Goal: Book appointment/travel/reservation

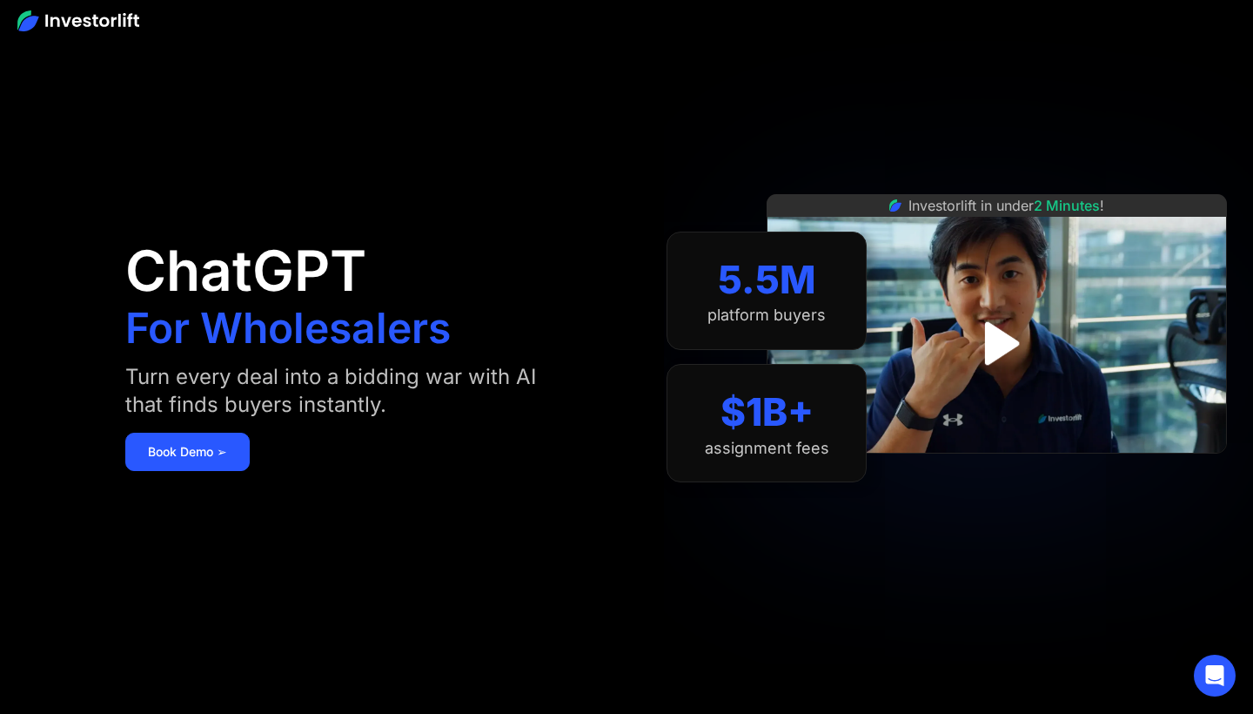
click at [238, 453] on link "Book Demo ➢" at bounding box center [187, 452] width 124 height 38
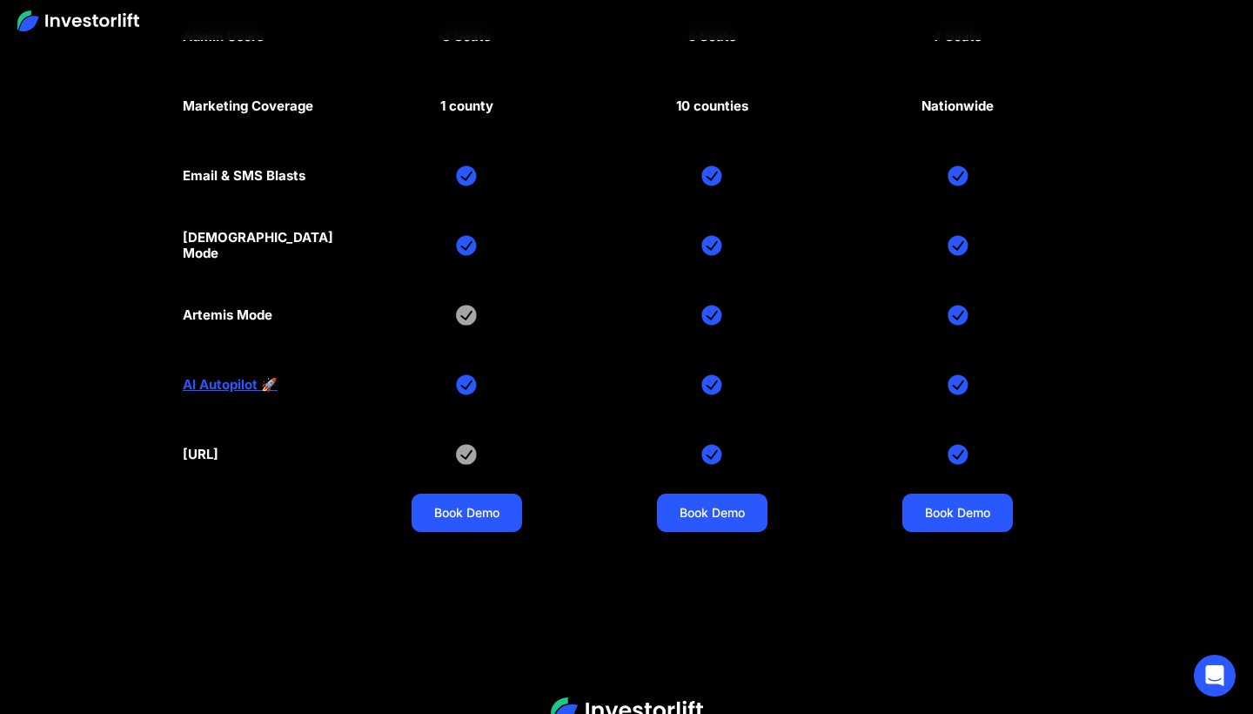
scroll to position [8208, 0]
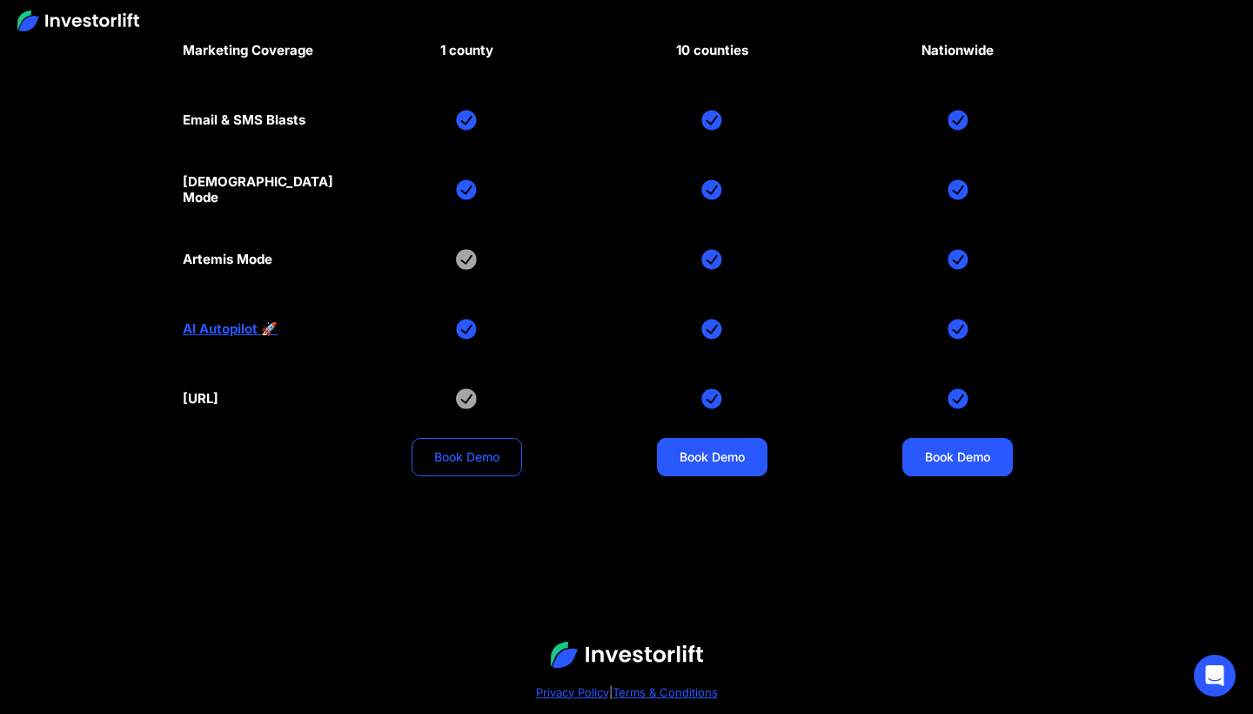
click at [487, 452] on link "Book Demo" at bounding box center [467, 457] width 111 height 38
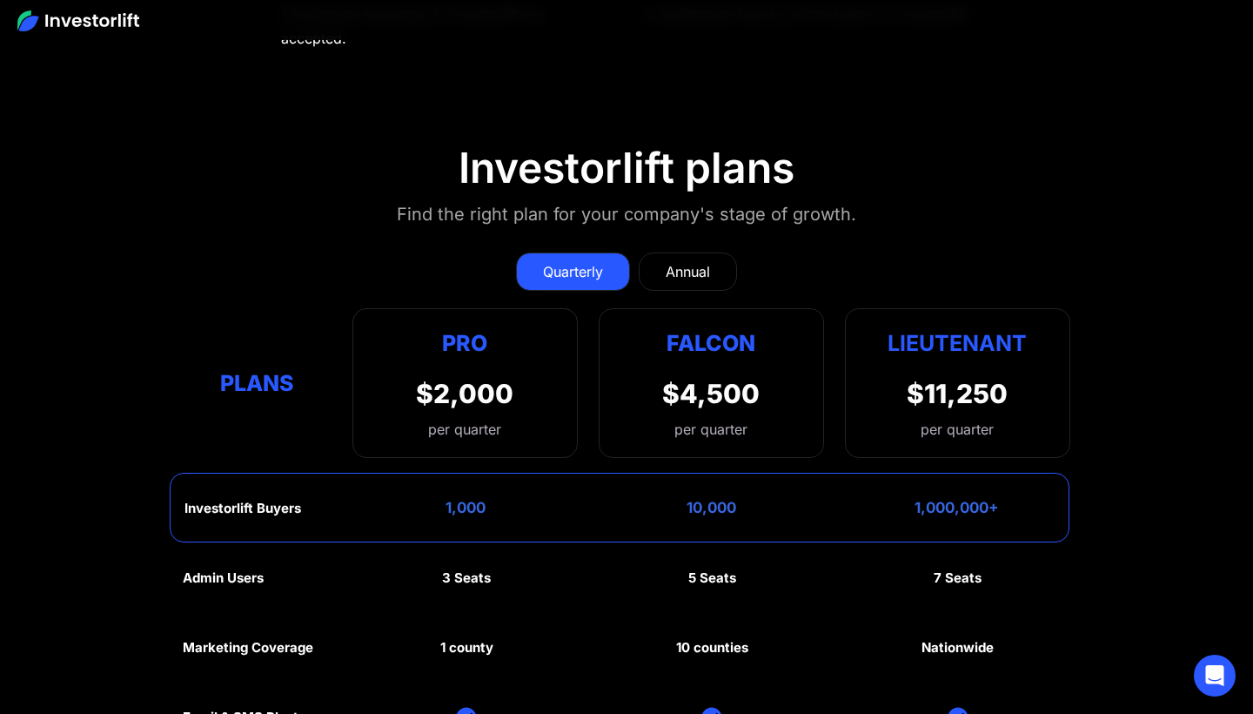
scroll to position [7613, 0]
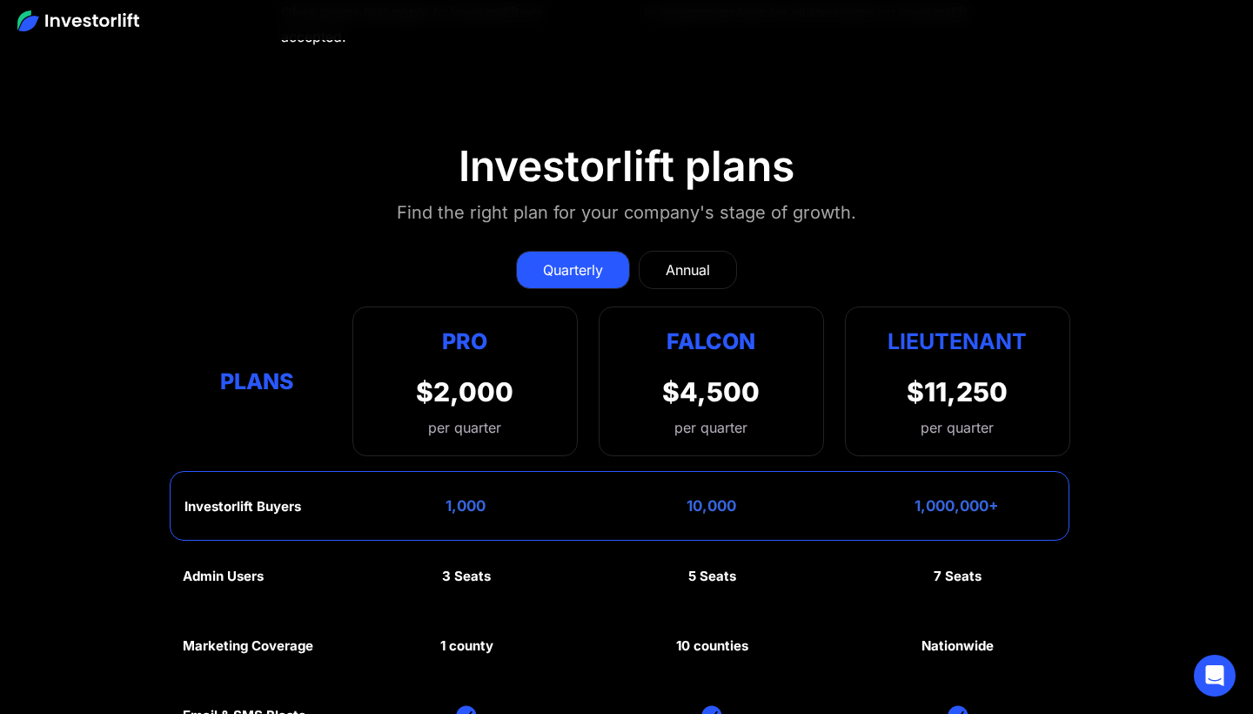
click at [706, 268] on div "Annual" at bounding box center [688, 269] width 44 height 21
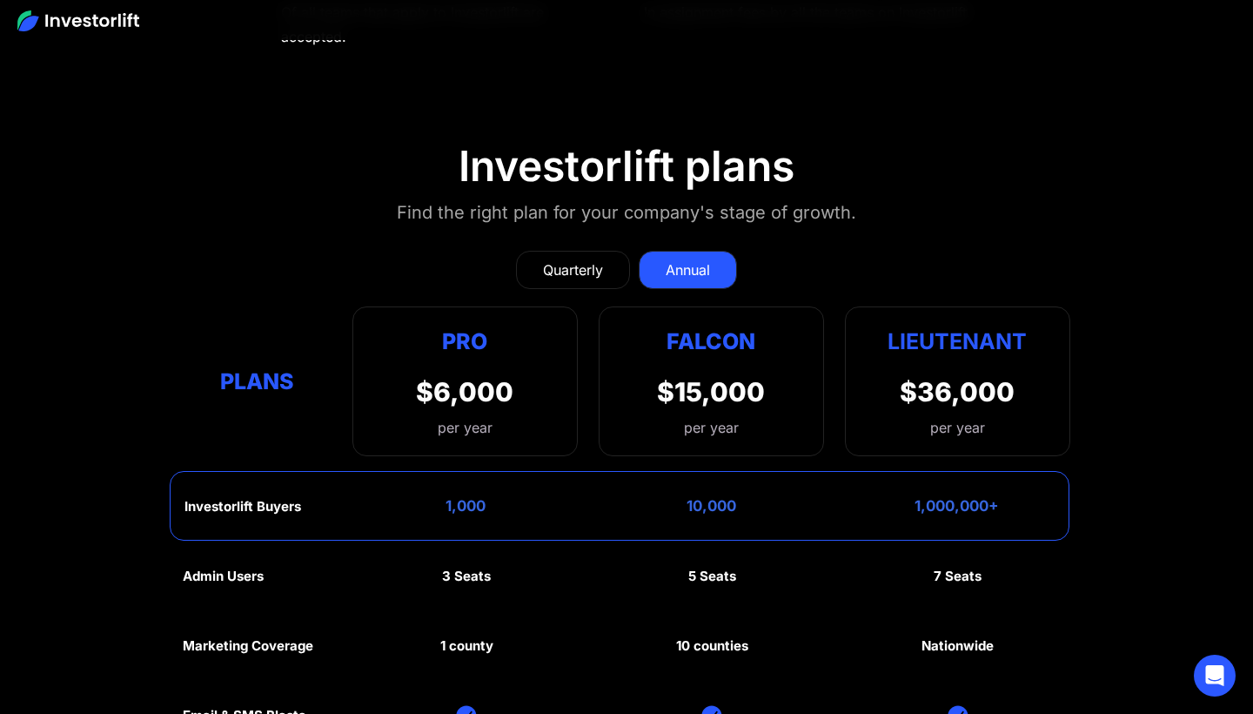
click at [540, 255] on link "Quarterly" at bounding box center [573, 270] width 114 height 38
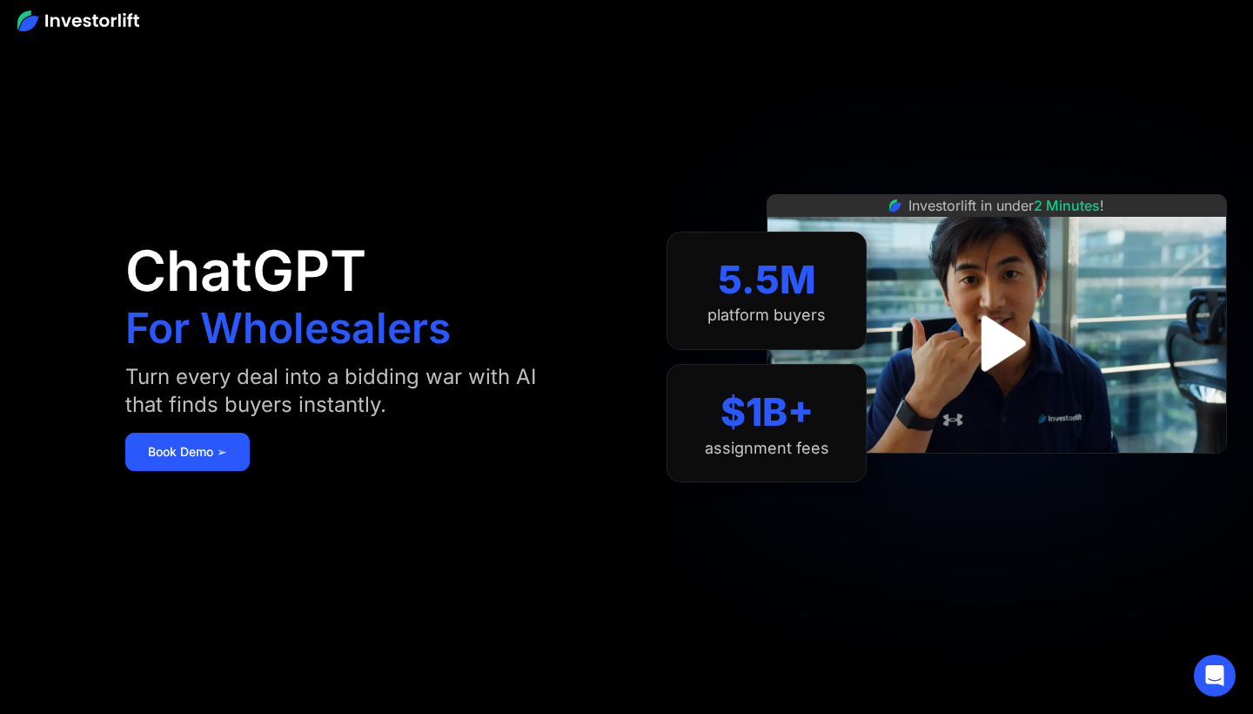
scroll to position [0, 0]
click at [200, 453] on link "Book Demo ➢" at bounding box center [187, 452] width 124 height 38
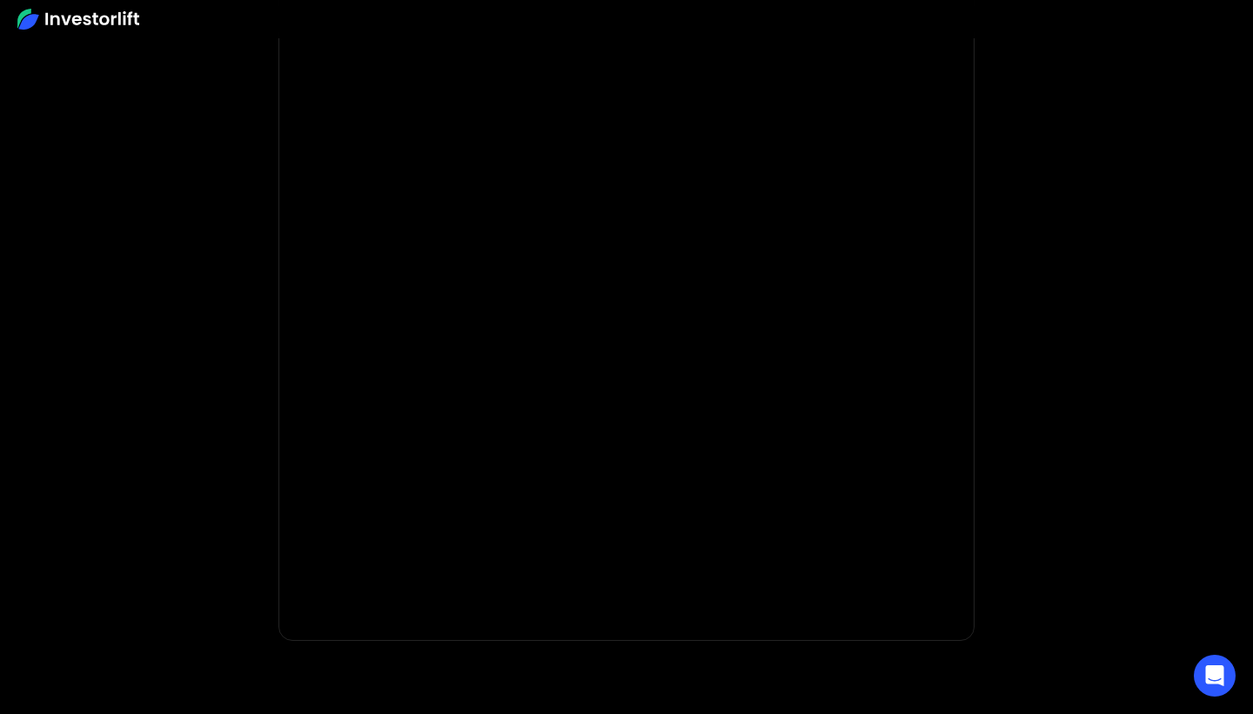
scroll to position [66, 0]
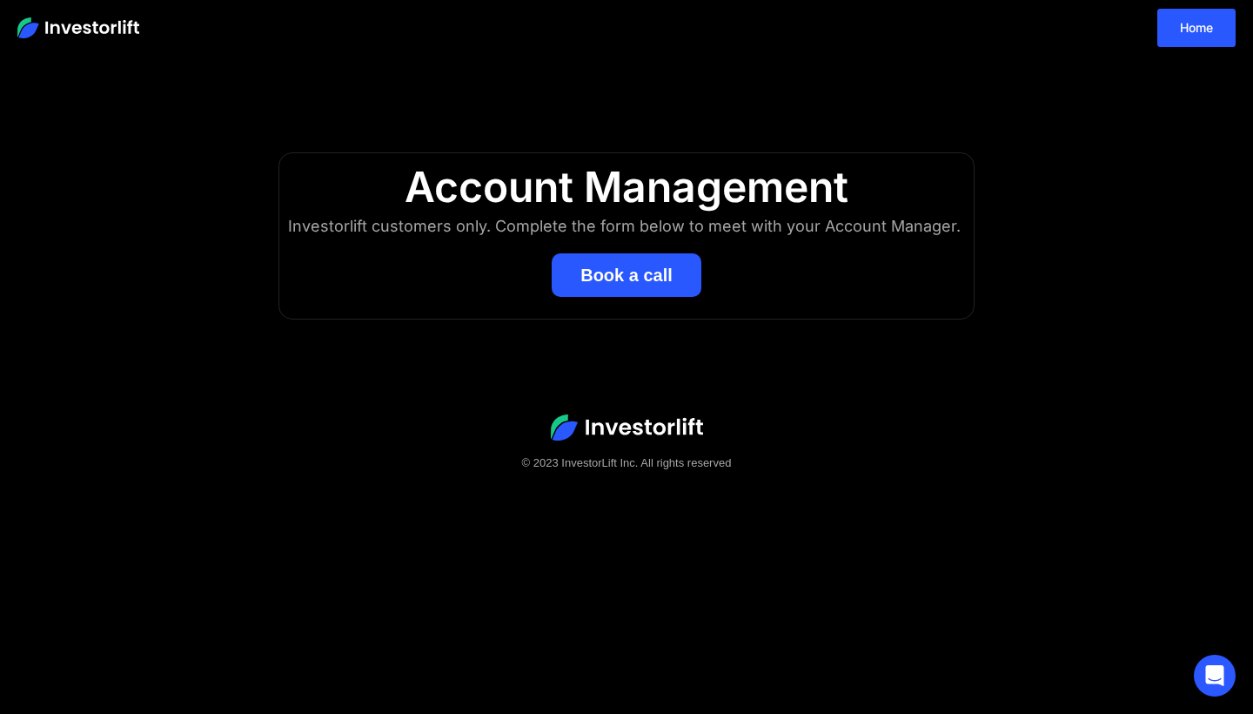
scroll to position [1, 0]
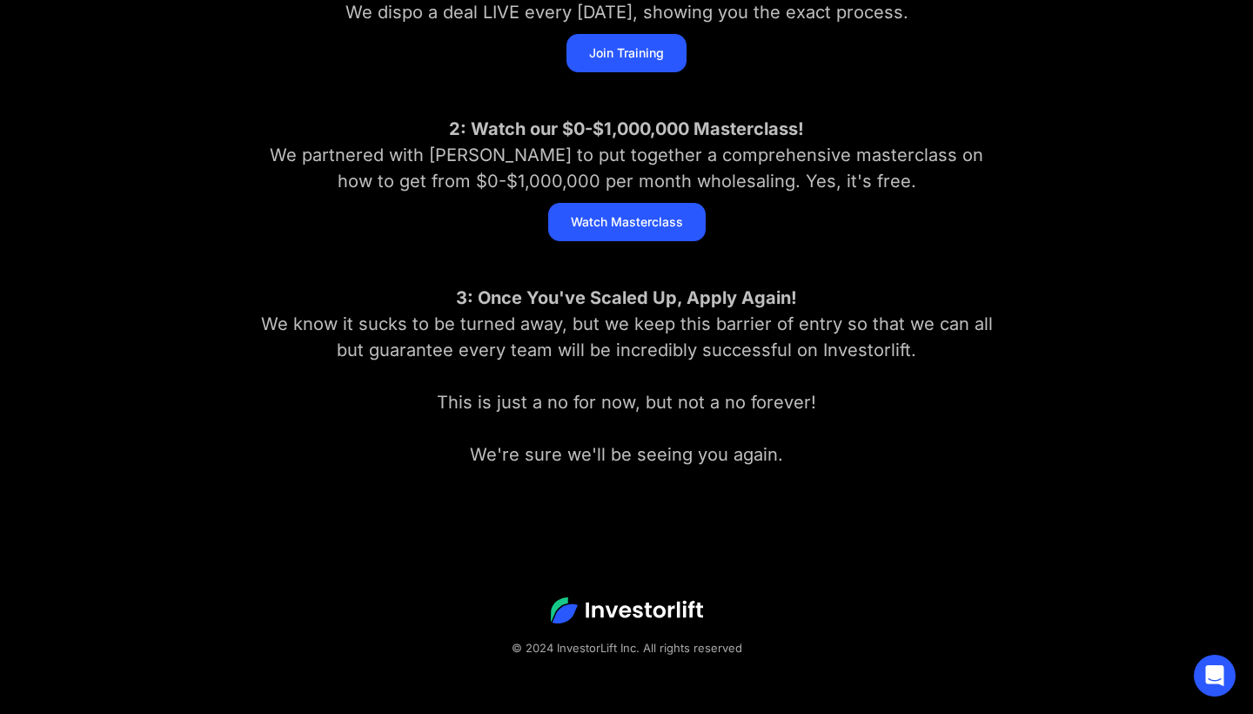
scroll to position [415, 0]
